Goal: Task Accomplishment & Management: Manage account settings

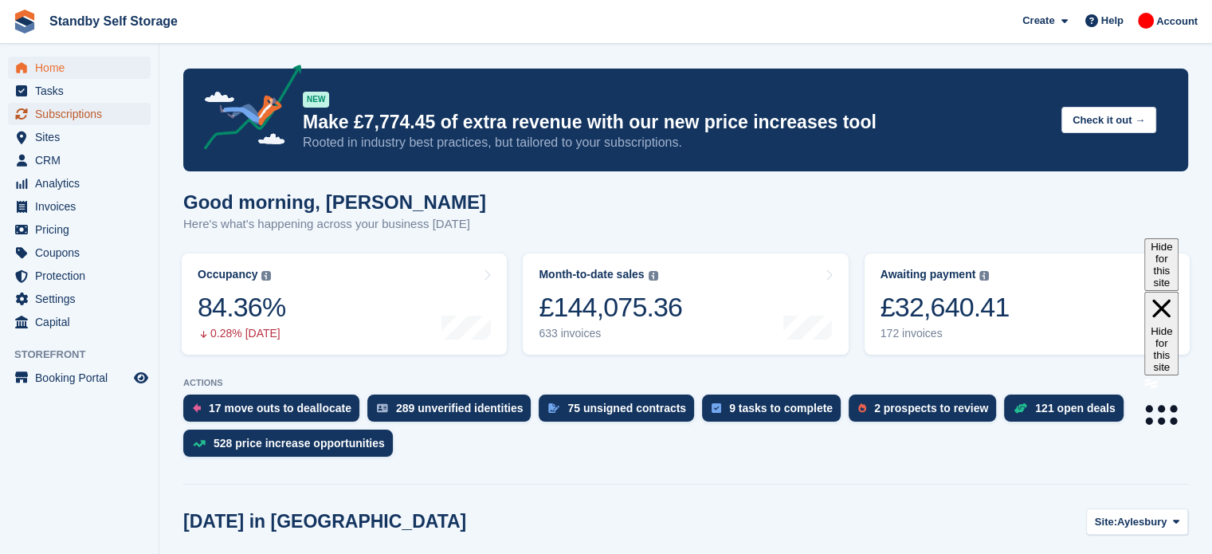
click at [99, 109] on span "Subscriptions" at bounding box center [83, 114] width 96 height 22
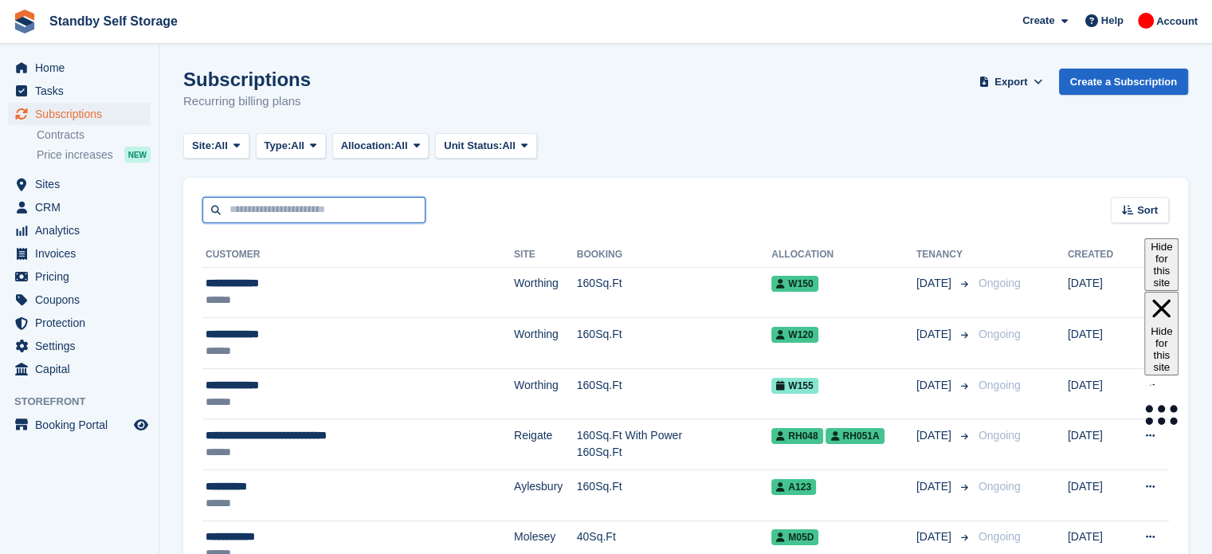
click at [281, 206] on input "text" at bounding box center [313, 210] width 223 height 26
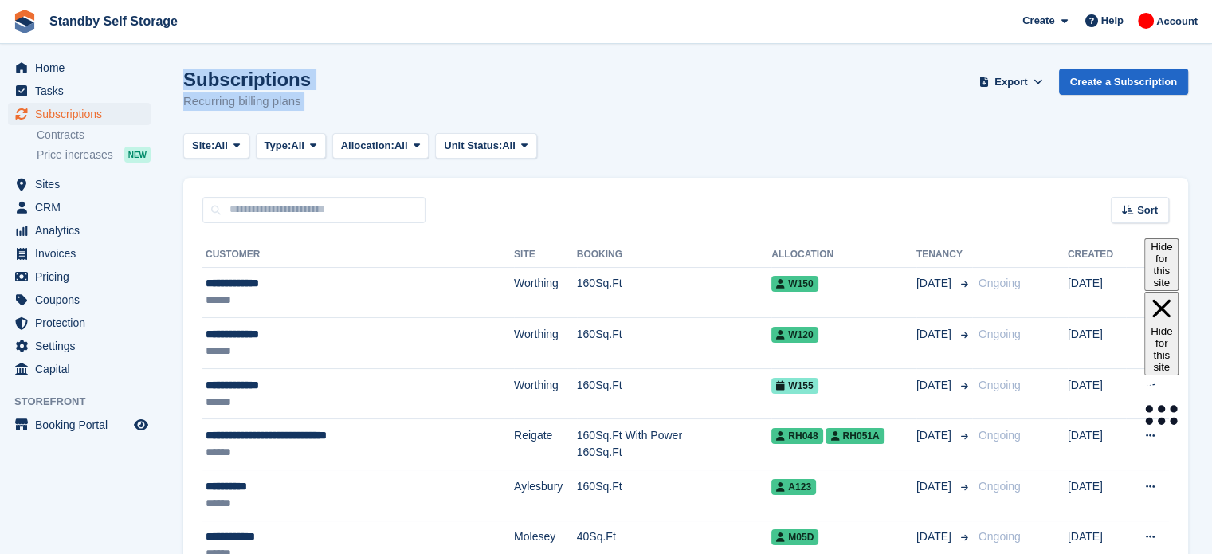
drag, startPoint x: 567, startPoint y: 158, endPoint x: 171, endPoint y: 56, distance: 409.0
click at [324, 99] on div "Subscriptions Recurring billing plans Export Export Subscriptions Export a CSV …" at bounding box center [685, 99] width 1005 height 61
drag, startPoint x: 316, startPoint y: 106, endPoint x: 186, endPoint y: 67, distance: 136.4
click at [186, 69] on div "Subscriptions Recurring billing plans Export Export Subscriptions Export a CSV …" at bounding box center [685, 99] width 1005 height 61
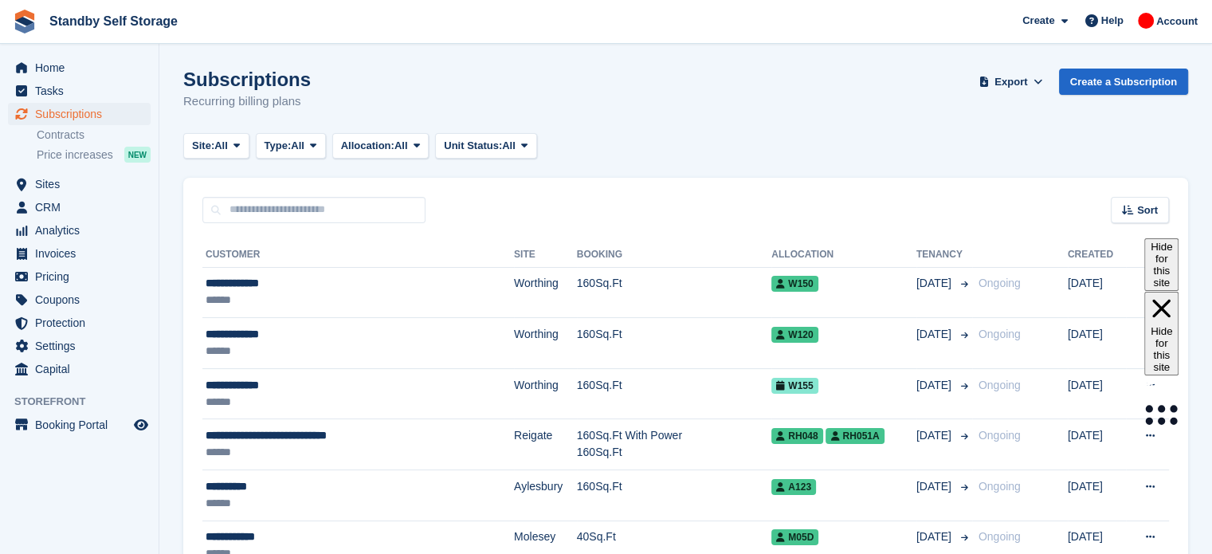
click at [322, 106] on div "Subscriptions Recurring billing plans Export Export Subscriptions Export a CSV …" at bounding box center [685, 99] width 1005 height 61
click at [297, 104] on p "Recurring billing plans" at bounding box center [247, 101] width 128 height 18
drag, startPoint x: 306, startPoint y: 104, endPoint x: 174, endPoint y: 66, distance: 137.7
click at [304, 101] on div "Subscriptions Recurring billing plans Export Export Subscriptions Export a CSV …" at bounding box center [685, 99] width 1005 height 61
